Goal: Task Accomplishment & Management: Use online tool/utility

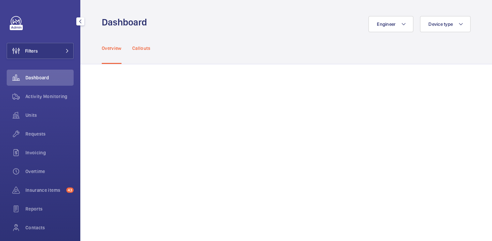
click at [133, 47] on p "Callouts" at bounding box center [141, 48] width 18 height 7
click at [44, 94] on span "Activity Monitoring" at bounding box center [49, 96] width 48 height 7
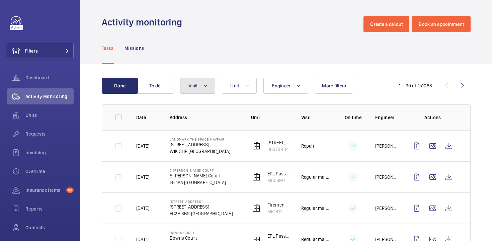
click at [210, 85] on button "Visit" at bounding box center [197, 86] width 35 height 16
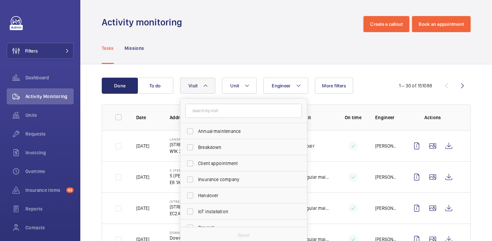
scroll to position [105, 0]
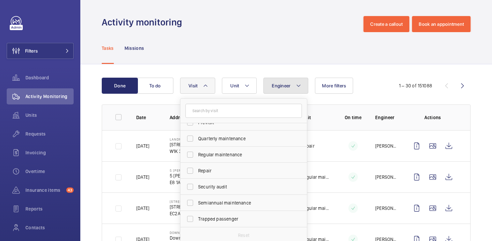
click at [293, 87] on button "Engineer" at bounding box center [285, 86] width 45 height 16
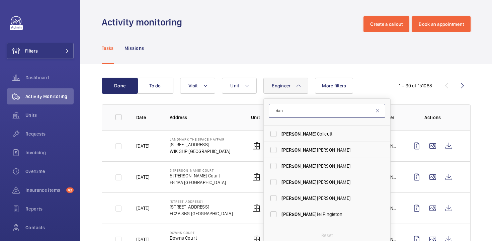
scroll to position [0, 0]
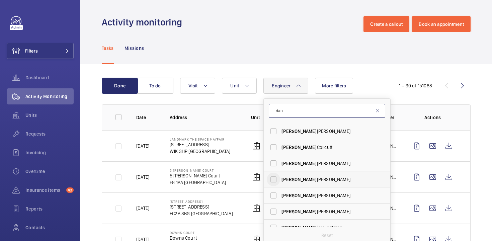
type input "dan"
click at [272, 178] on input "[PERSON_NAME]" at bounding box center [273, 179] width 13 height 13
checkbox input "true"
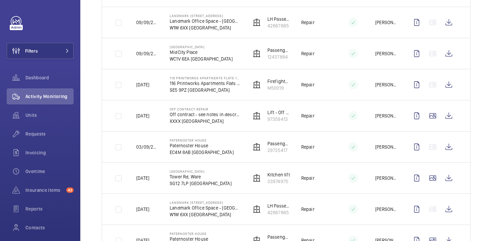
scroll to position [220, 0]
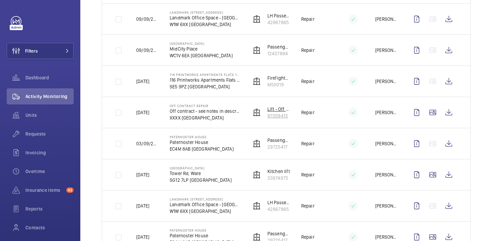
click at [273, 114] on p "97359413" at bounding box center [279, 115] width 23 height 7
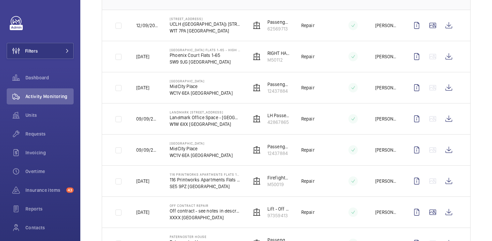
scroll to position [121, 0]
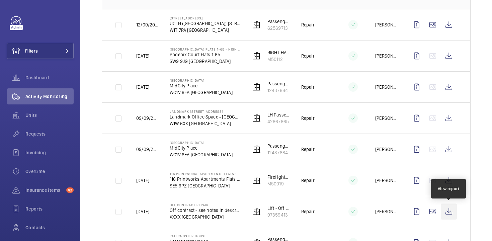
click at [450, 210] on wm-front-icon-button at bounding box center [449, 212] width 16 height 16
